Goal: Check status: Check status

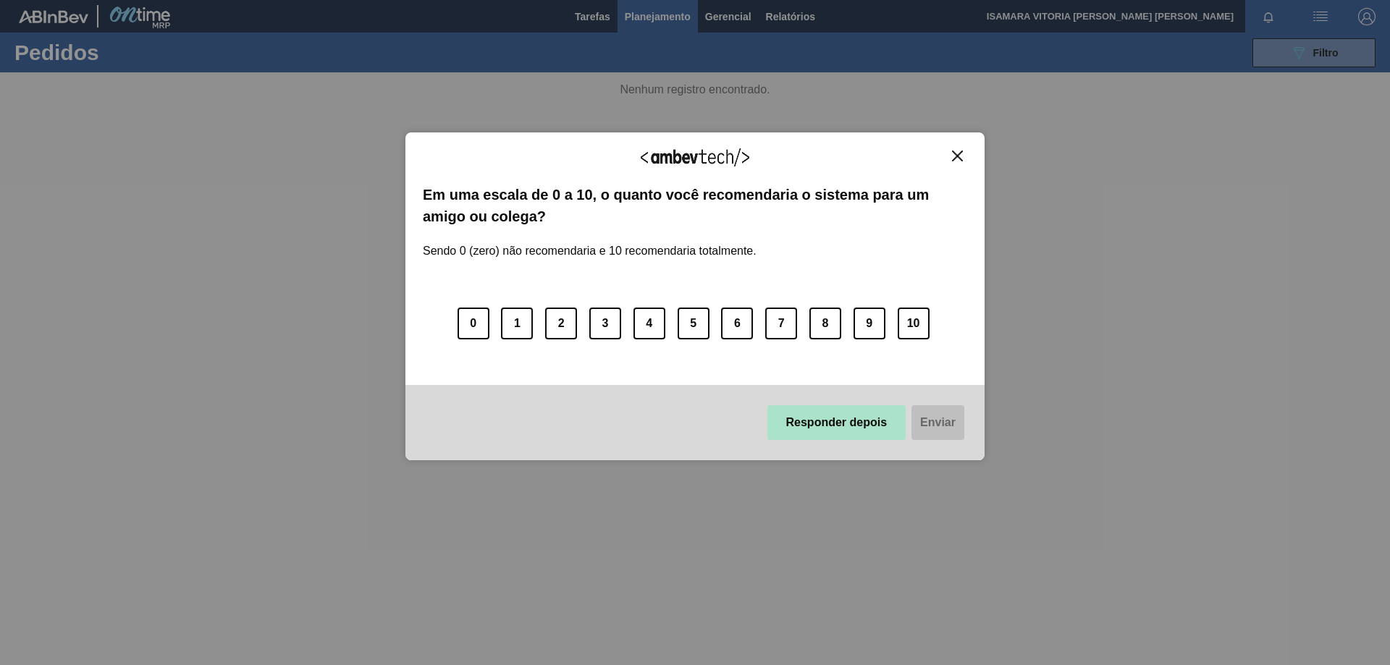
click at [859, 429] on button "Responder depois" at bounding box center [836, 422] width 139 height 35
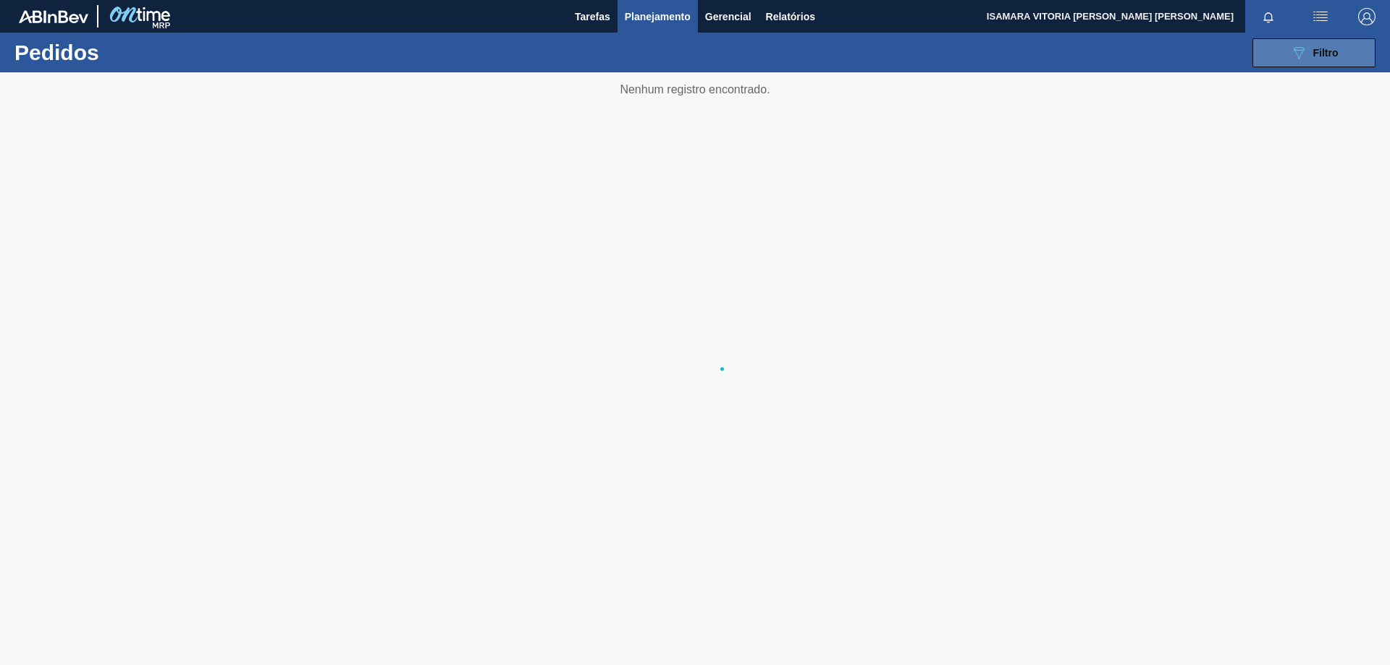
click at [1277, 53] on button "089F7B8B-B2A5-4AFE-B5C0-19BA573D28AC Filtro" at bounding box center [1314, 52] width 123 height 29
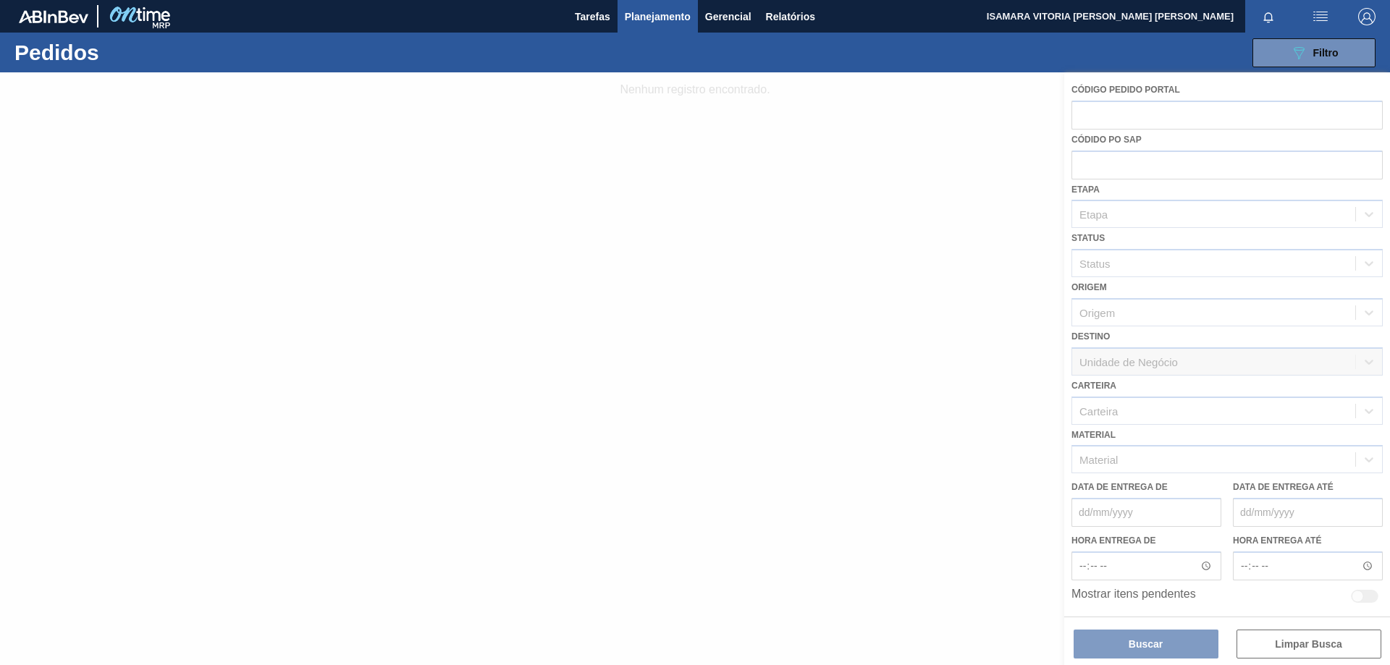
click at [926, 342] on div at bounding box center [695, 368] width 1390 height 593
click at [655, 17] on span "Planejamento" at bounding box center [658, 16] width 66 height 17
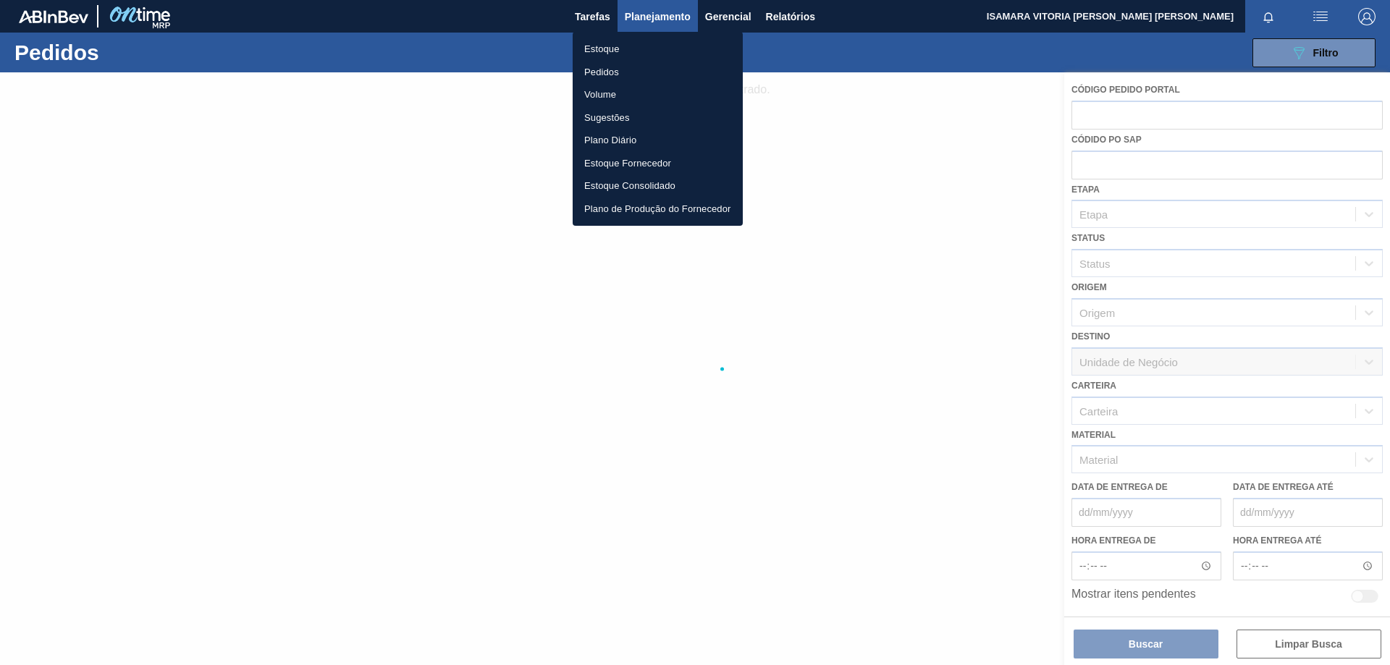
click at [600, 70] on li "Pedidos" at bounding box center [658, 72] width 170 height 23
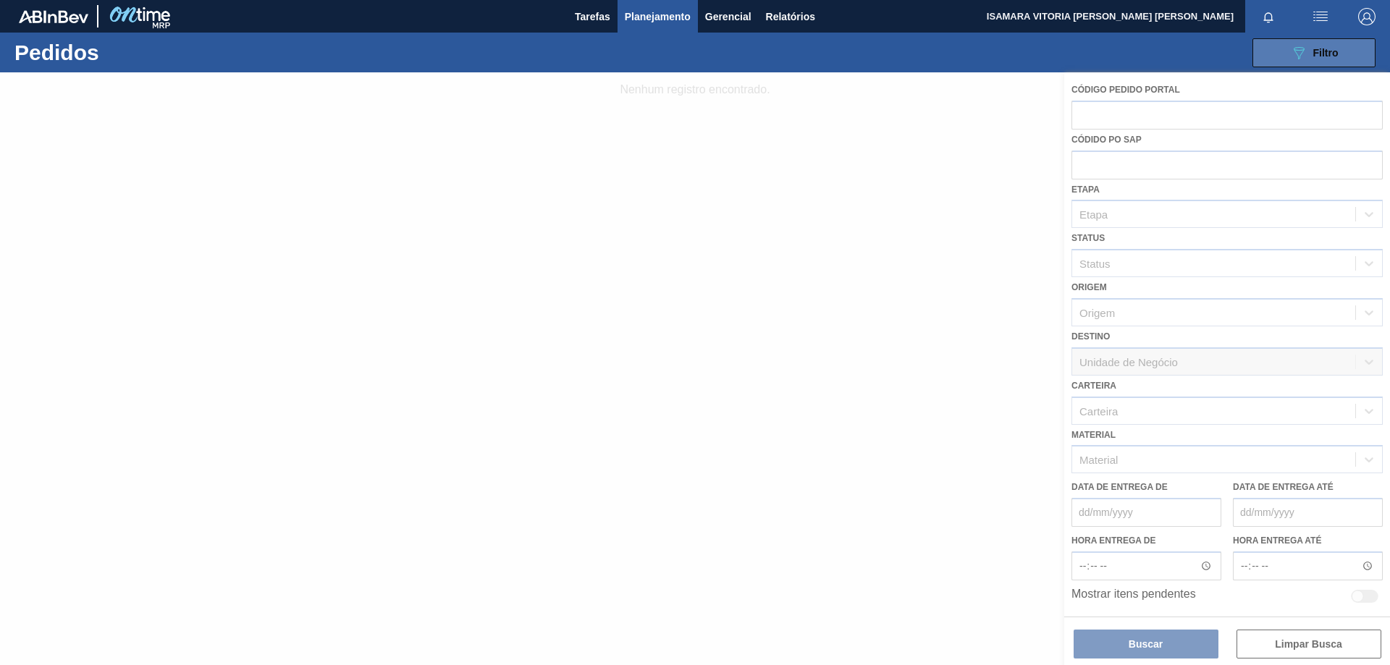
click at [1281, 64] on button "089F7B8B-B2A5-4AFE-B5C0-19BA573D28AC Filtro" at bounding box center [1314, 52] width 123 height 29
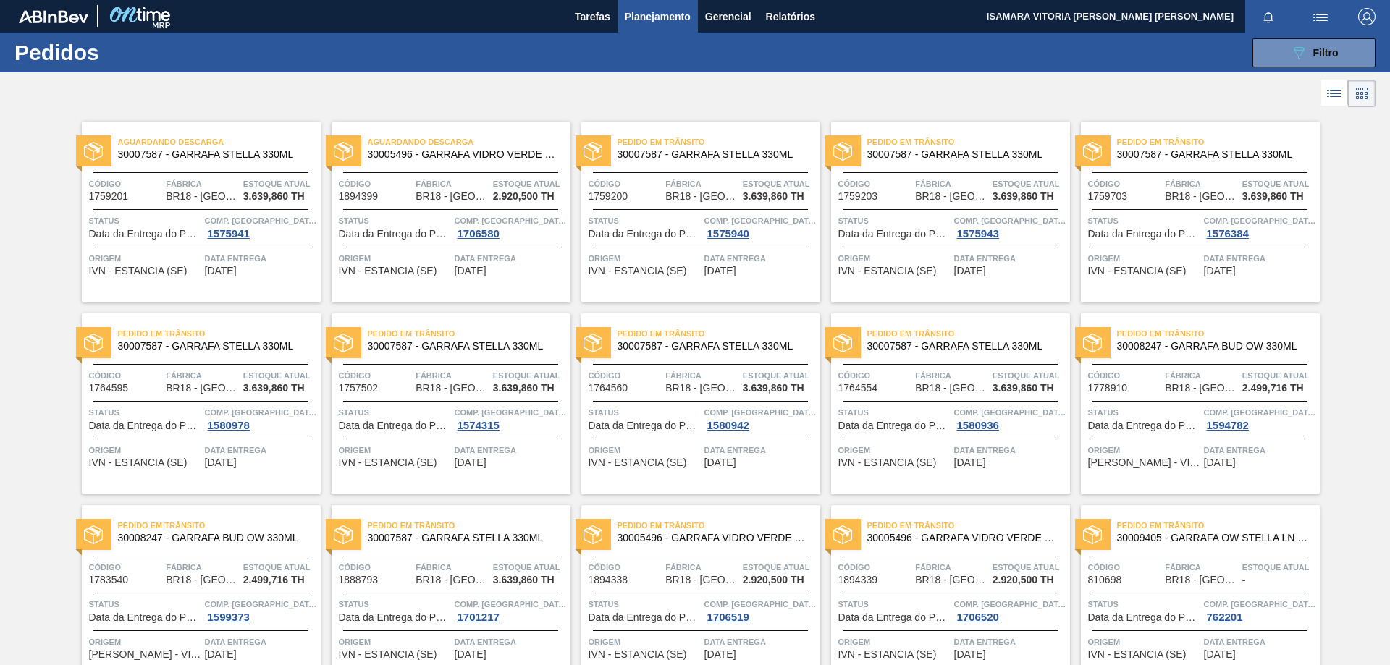
click at [663, 30] on button "Planejamento" at bounding box center [658, 16] width 80 height 33
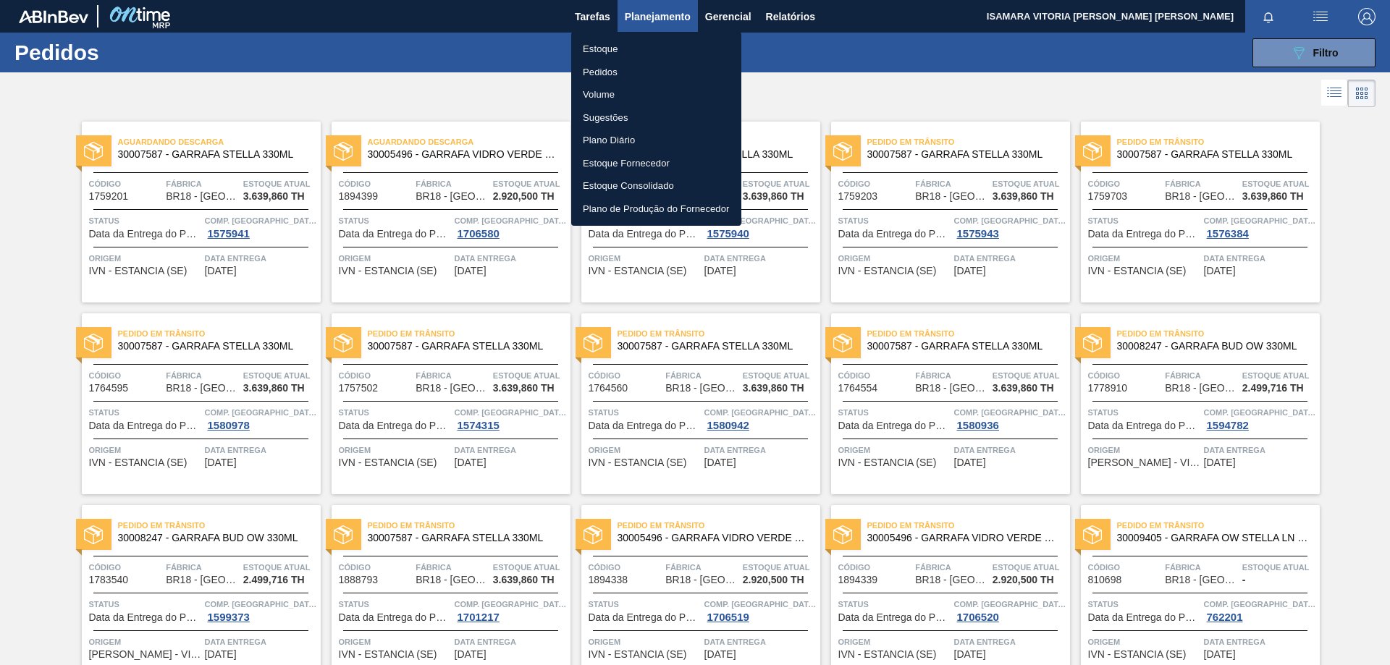
click at [604, 67] on li "Pedidos" at bounding box center [656, 72] width 170 height 23
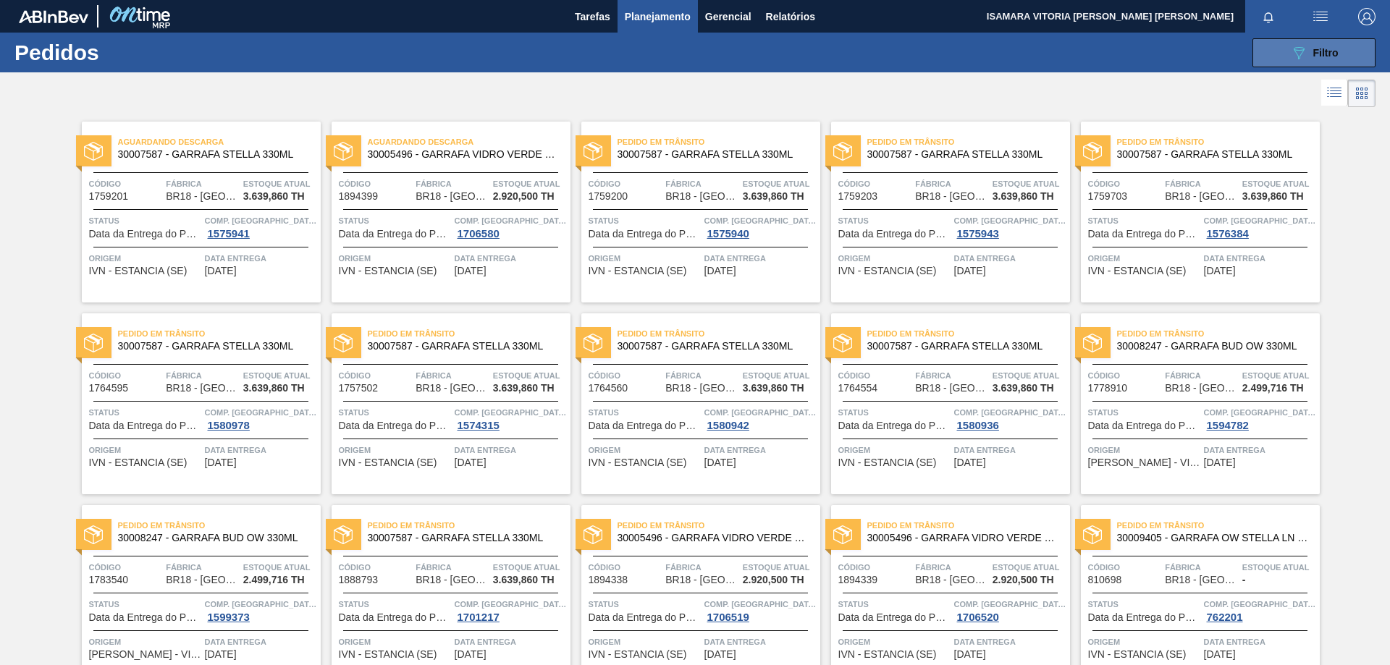
click at [1256, 41] on button "089F7B8B-B2A5-4AFE-B5C0-19BA573D28AC Filtro" at bounding box center [1314, 52] width 123 height 29
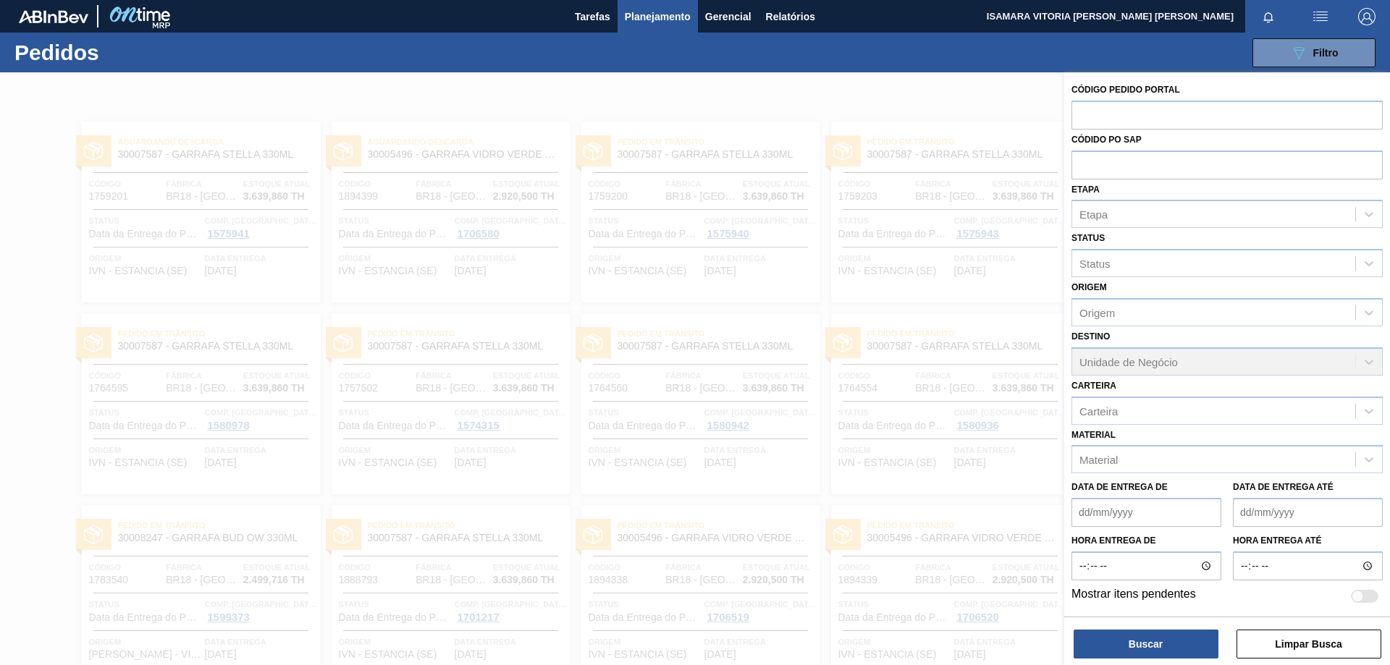
click at [910, 559] on div at bounding box center [695, 404] width 1390 height 665
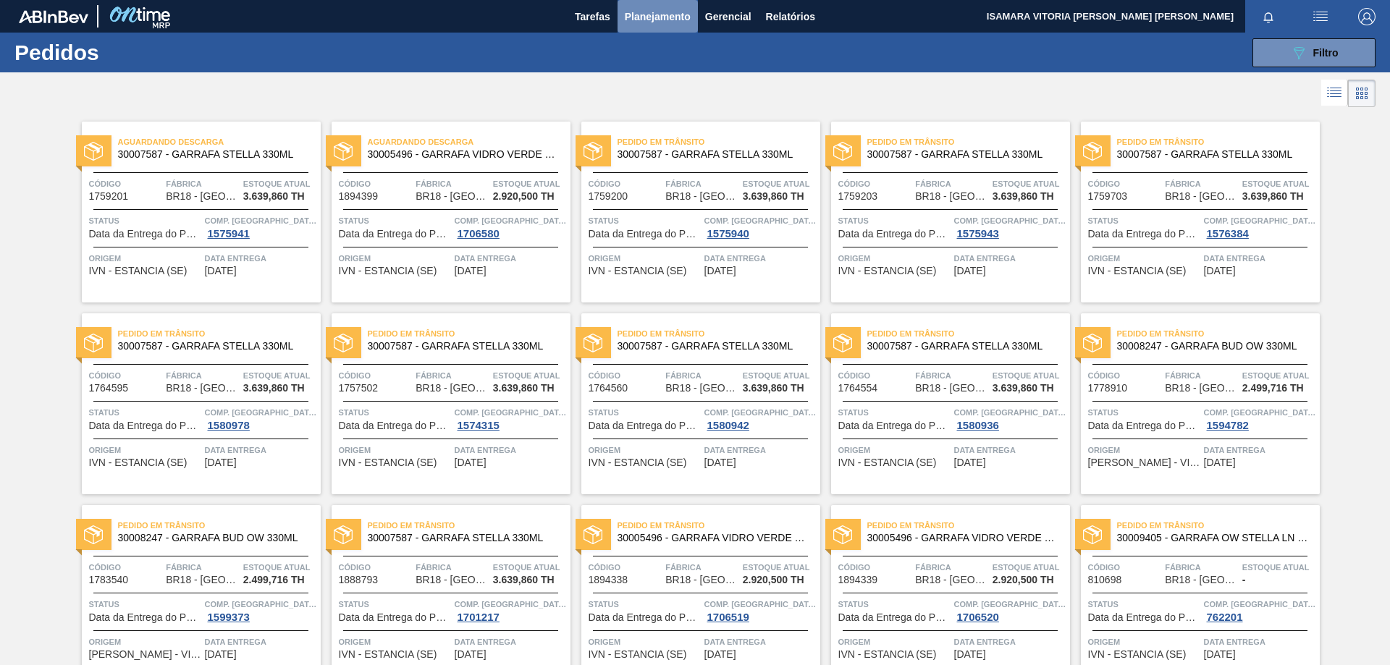
click at [672, 22] on span "Planejamento" at bounding box center [658, 16] width 66 height 17
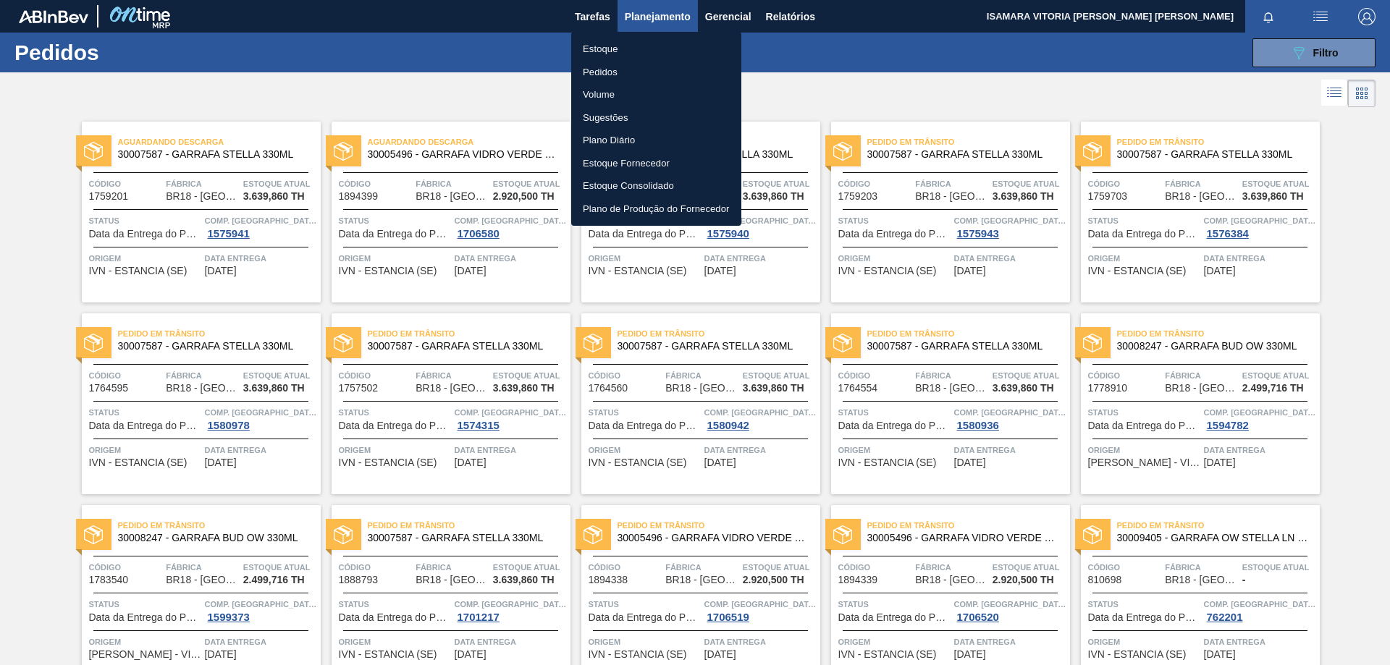
click at [602, 71] on li "Pedidos" at bounding box center [656, 72] width 170 height 23
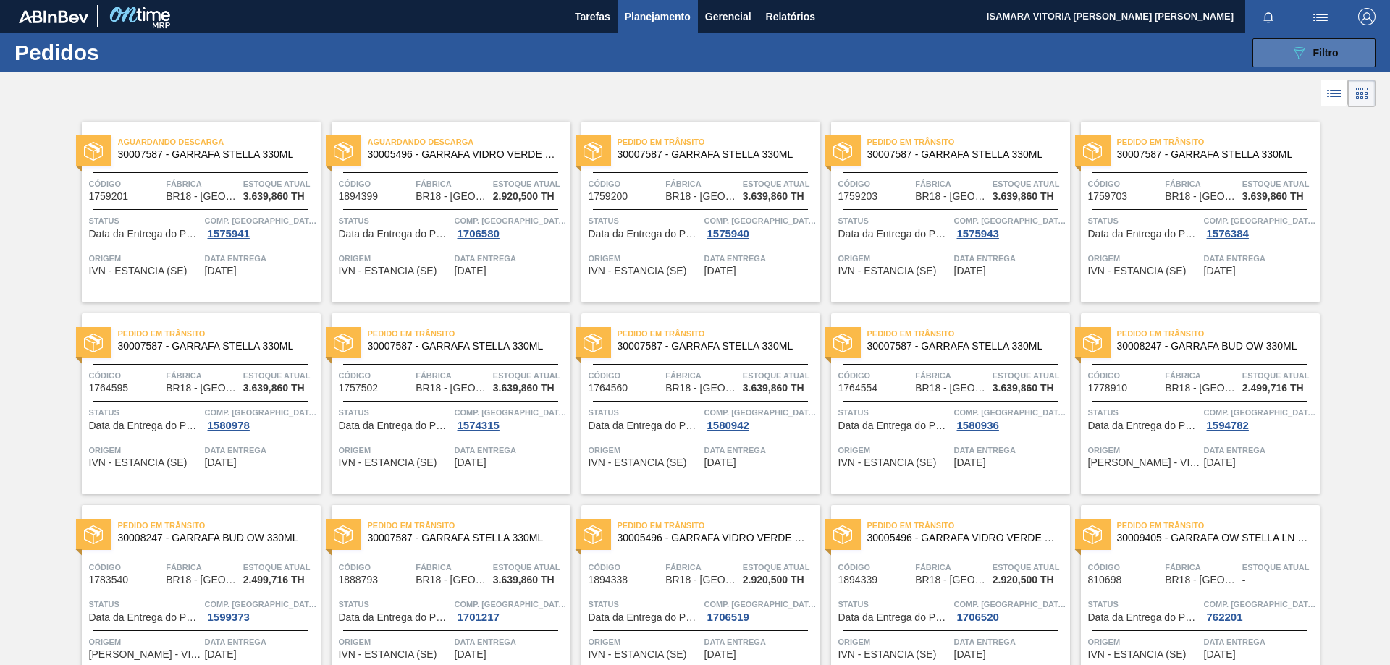
click at [1277, 54] on button "089F7B8B-B2A5-4AFE-B5C0-19BA573D28AC Filtro" at bounding box center [1314, 52] width 123 height 29
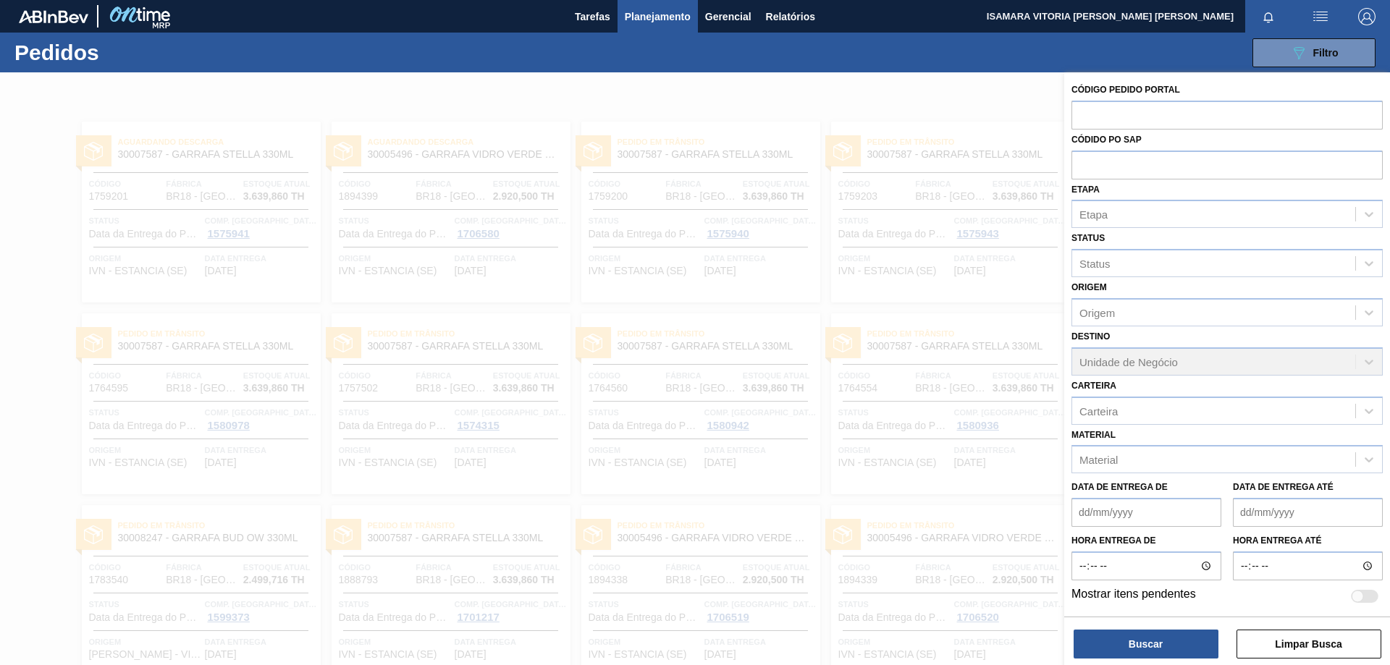
click at [972, 194] on div at bounding box center [695, 404] width 1390 height 665
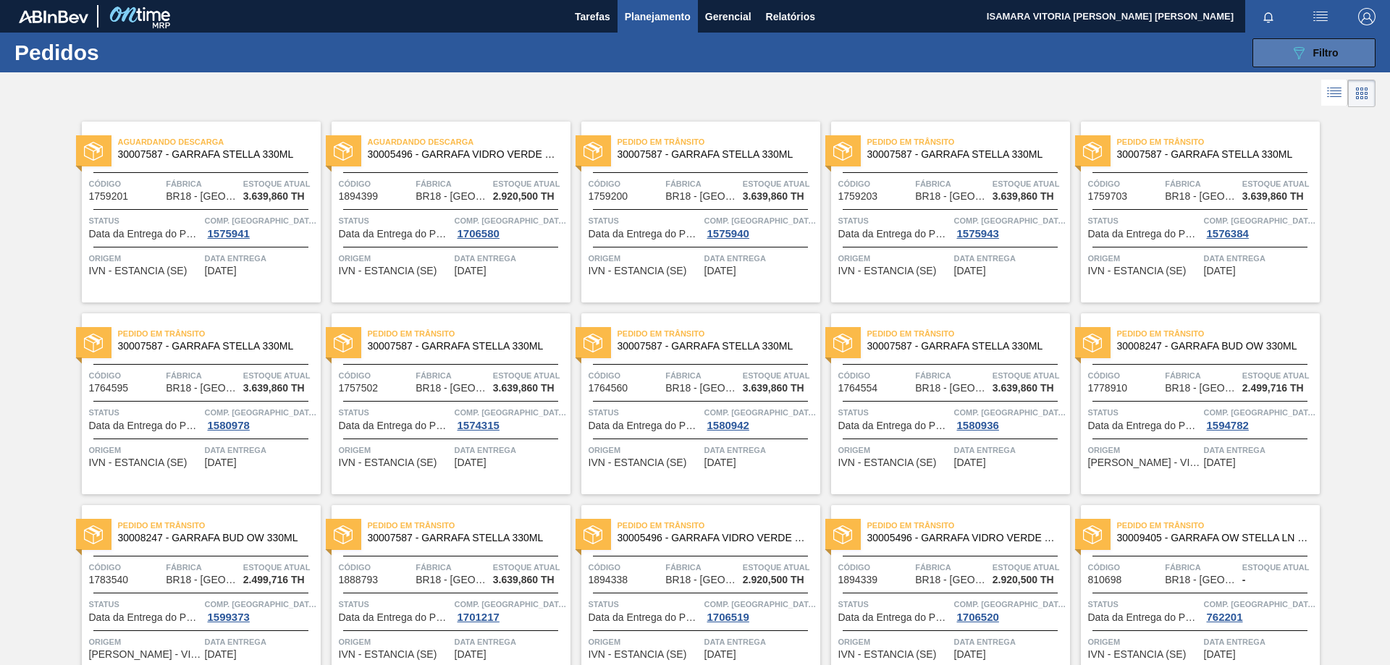
drag, startPoint x: 1311, startPoint y: 45, endPoint x: 1304, endPoint y: 61, distance: 17.2
click at [1311, 45] on div "089F7B8B-B2A5-4AFE-B5C0-19BA573D28AC Filtro" at bounding box center [1314, 52] width 49 height 17
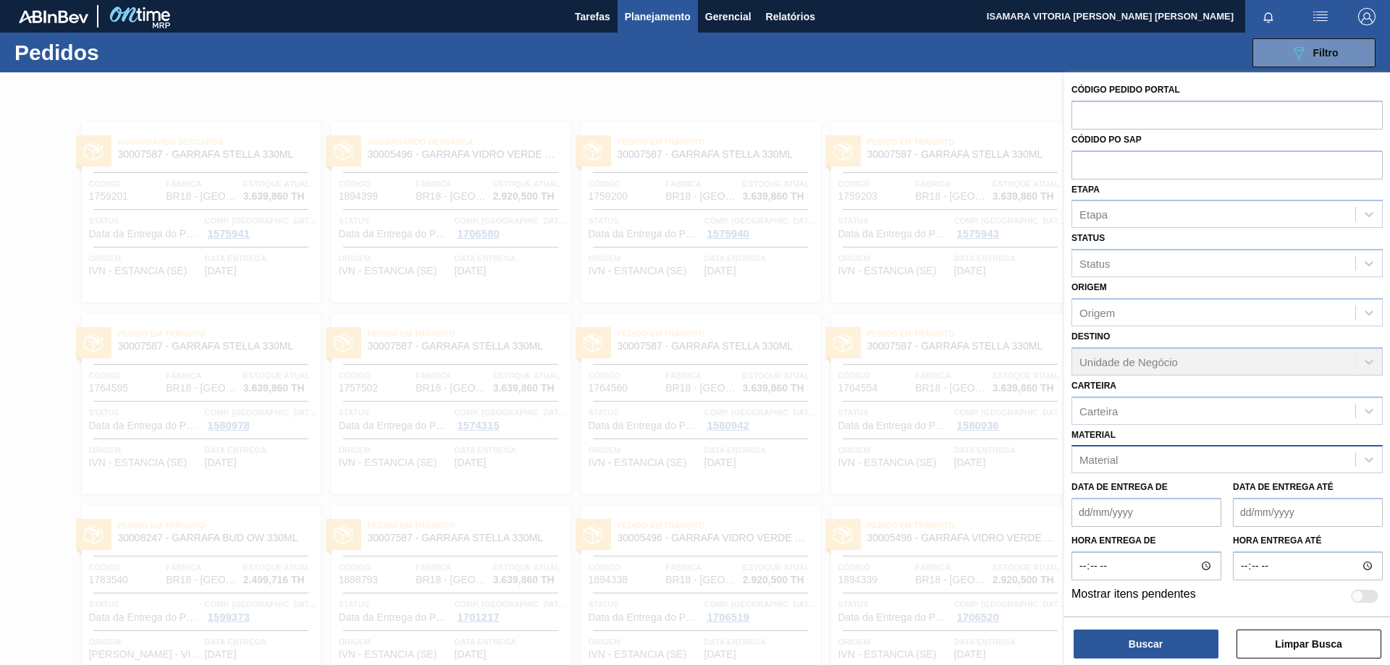
click at [1174, 458] on div "Material" at bounding box center [1213, 460] width 283 height 21
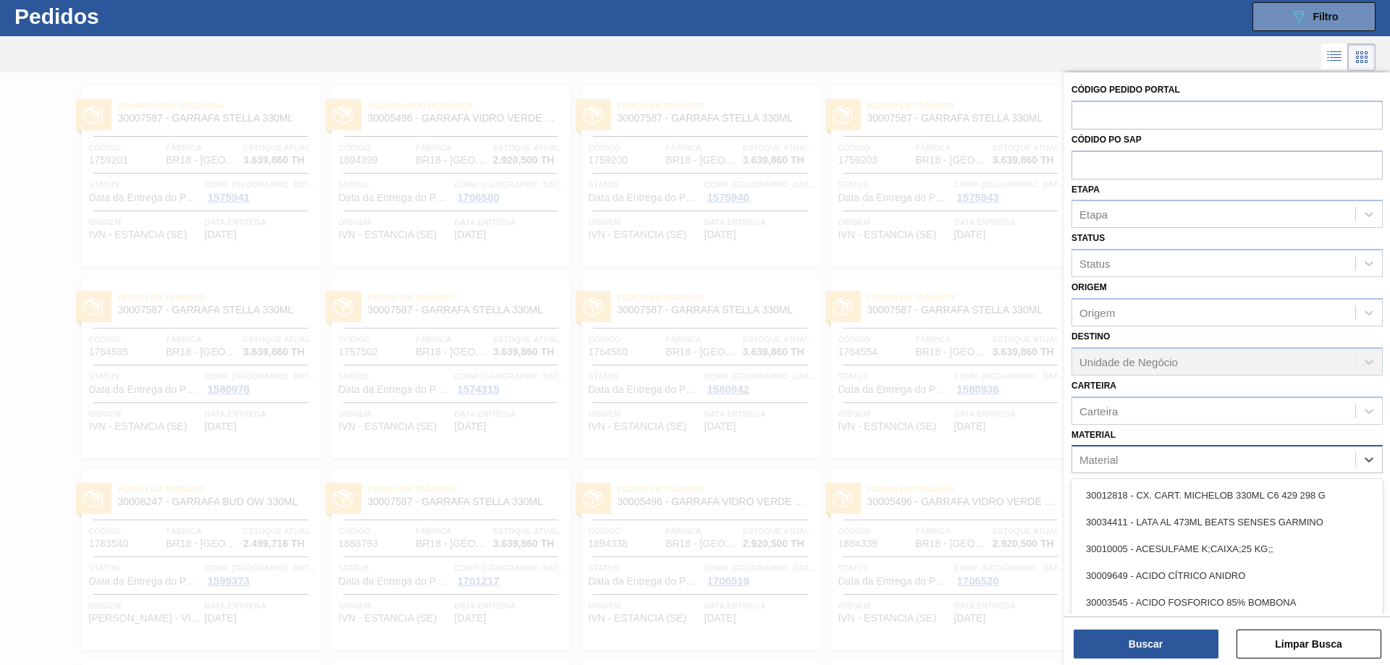
scroll to position [37, 0]
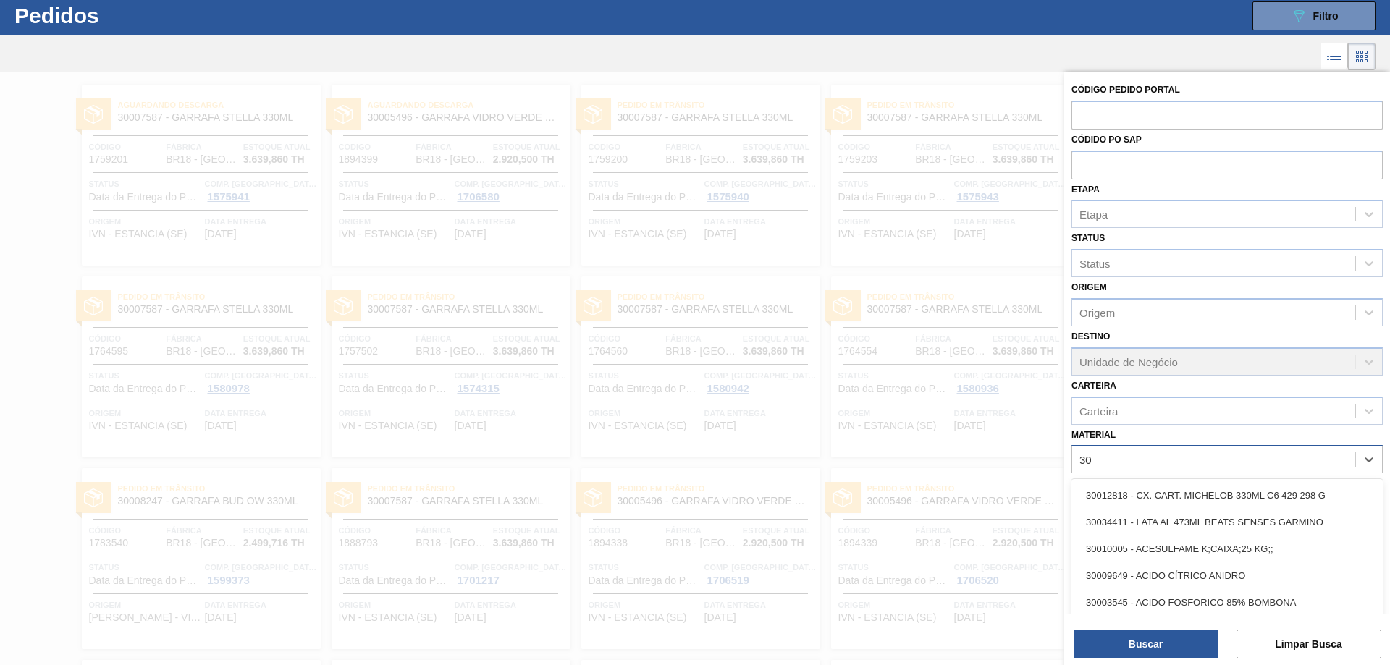
type input "3"
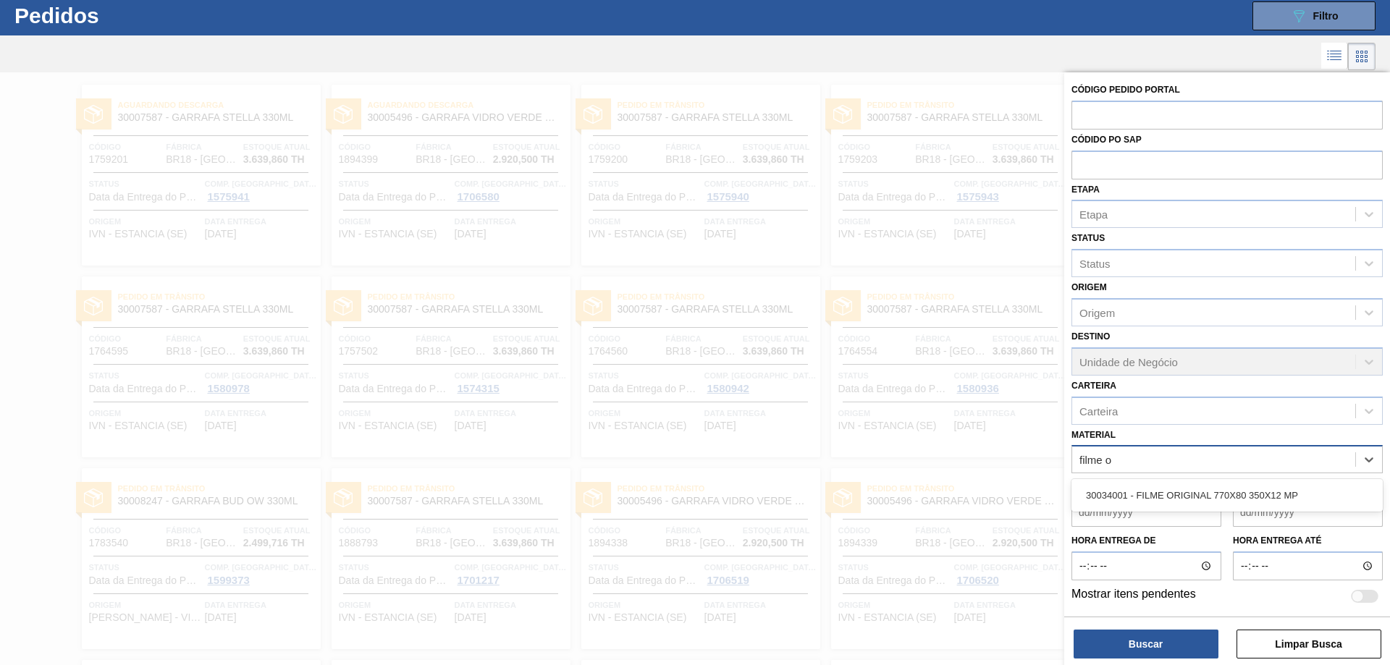
type input "filme or"
drag, startPoint x: 1190, startPoint y: 481, endPoint x: 1190, endPoint y: 489, distance: 8.0
click at [1190, 486] on div "30034001 - FILME ORIGINAL 770X80 350X12 MP" at bounding box center [1227, 495] width 311 height 33
click at [1190, 489] on div "30034001 - FILME ORIGINAL 770X80 350X12 MP" at bounding box center [1227, 495] width 311 height 27
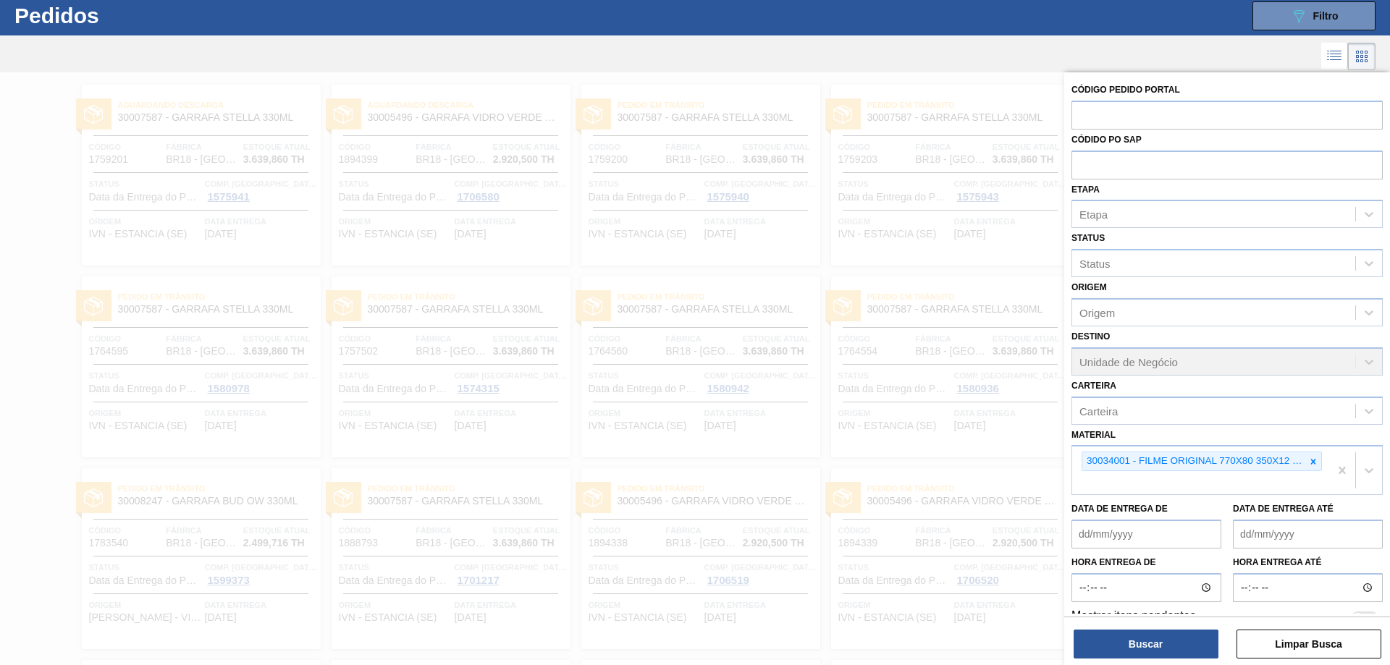
click at [1158, 661] on div "Código Pedido Portal Códido PO SAP Etapa Etapa Status Status Origem Origem Dest…" at bounding box center [1227, 370] width 326 height 596
click at [1165, 655] on button "Buscar" at bounding box center [1146, 644] width 145 height 29
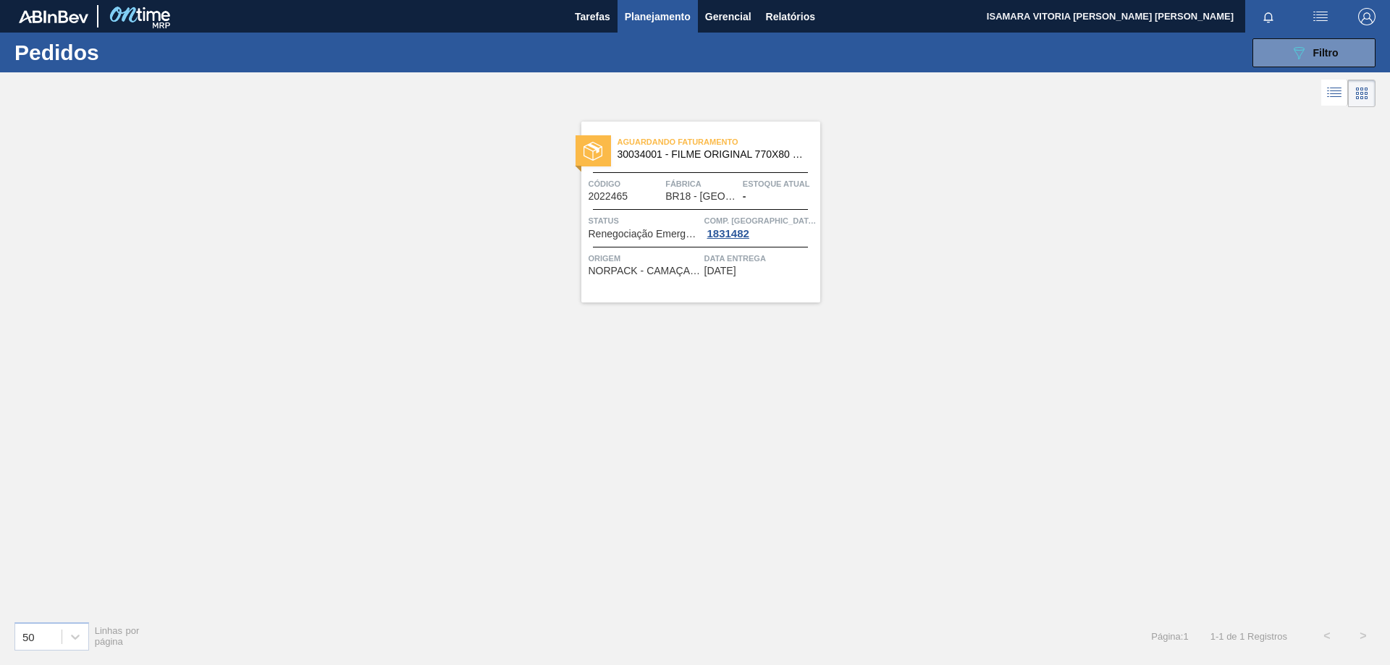
scroll to position [0, 0]
